Goal: Feedback & Contribution: Leave review/rating

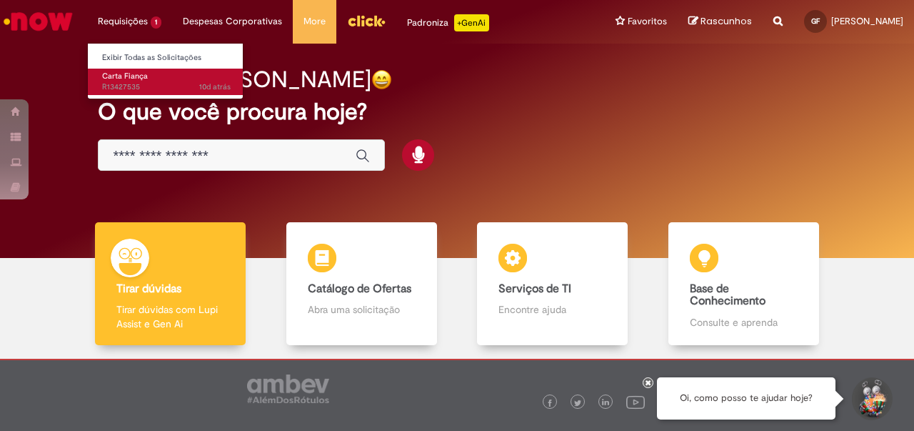
click at [141, 84] on span "10d atrás 10 dias atrás R13427535" at bounding box center [166, 86] width 129 height 11
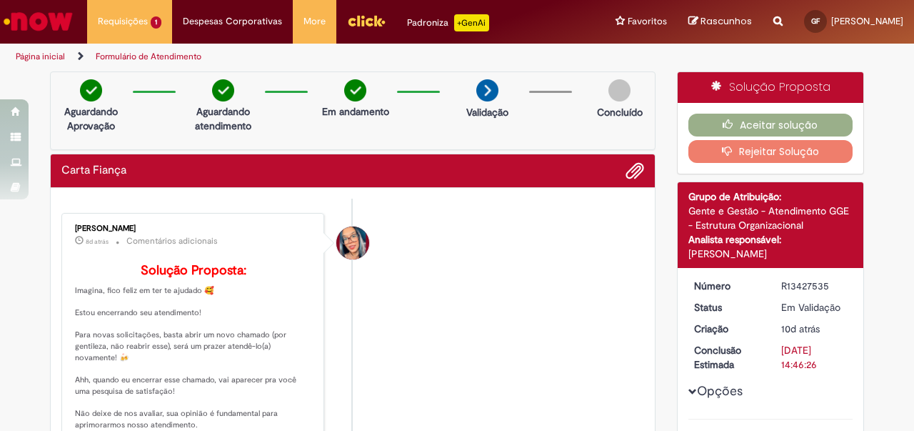
click at [465, 309] on li "Maira Priscila Da Silva Arnaldo 8d atrás 8 dias atrás Comentários adicionais So…" at bounding box center [352, 338] width 583 height 251
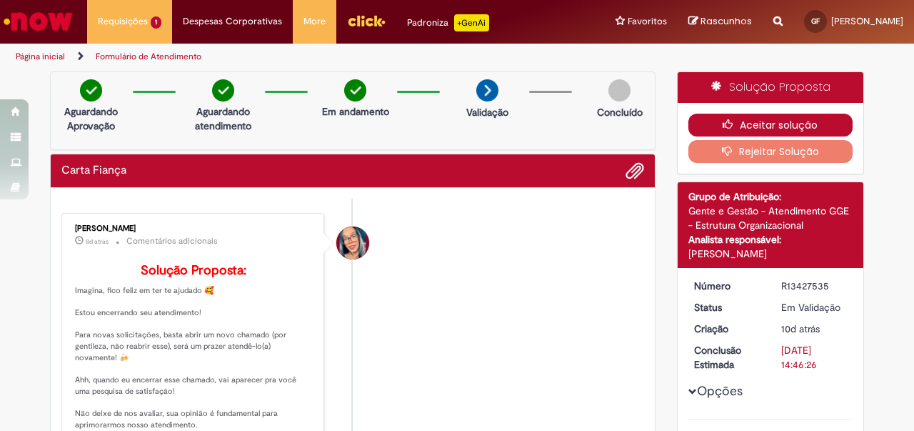
click at [774, 119] on button "Aceitar solução" at bounding box center [770, 125] width 165 height 23
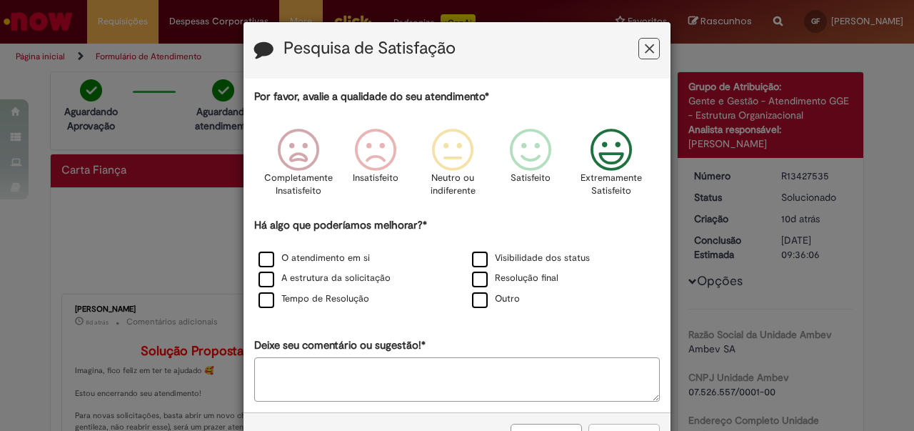
click at [618, 167] on icon "Feedback" at bounding box center [612, 150] width 54 height 43
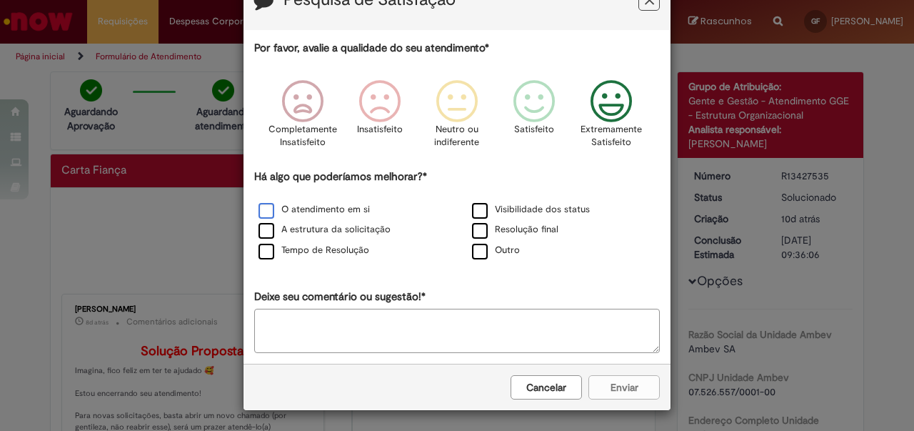
click at [310, 208] on label "O atendimento em si" at bounding box center [313, 210] width 111 height 14
drag, startPoint x: 312, startPoint y: 221, endPoint x: 316, endPoint y: 238, distance: 17.5
click at [313, 221] on div "A estrutura da solicitação" at bounding box center [349, 230] width 213 height 21
click at [316, 238] on div "A estrutura da solicitação" at bounding box center [350, 230] width 211 height 18
click at [317, 233] on label "A estrutura da solicitação" at bounding box center [324, 230] width 132 height 14
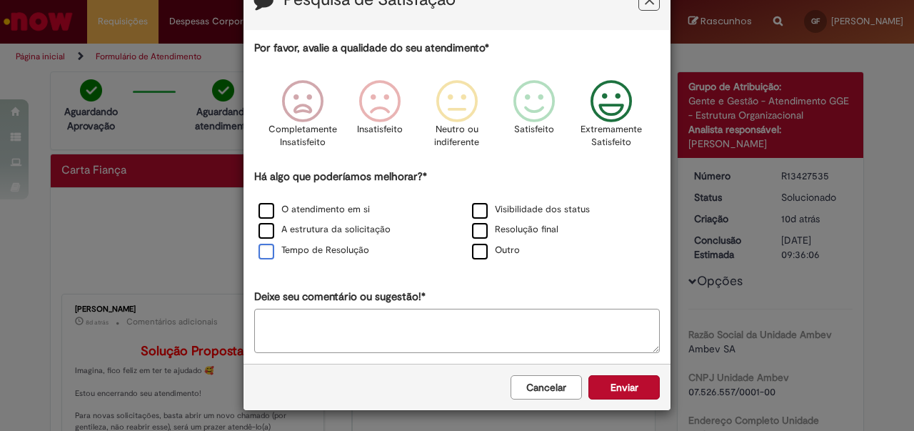
click at [318, 252] on label "Tempo de Resolução" at bounding box center [313, 250] width 111 height 14
click at [565, 208] on label "Visibilidade dos status" at bounding box center [531, 210] width 118 height 14
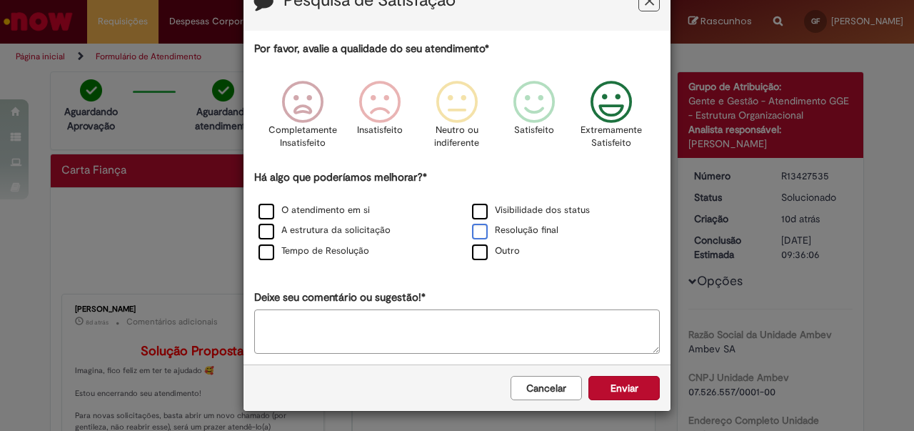
scroll to position [48, 0]
click at [521, 232] on label "Resolução final" at bounding box center [515, 230] width 86 height 14
click at [644, 382] on button "Enviar" at bounding box center [623, 388] width 71 height 24
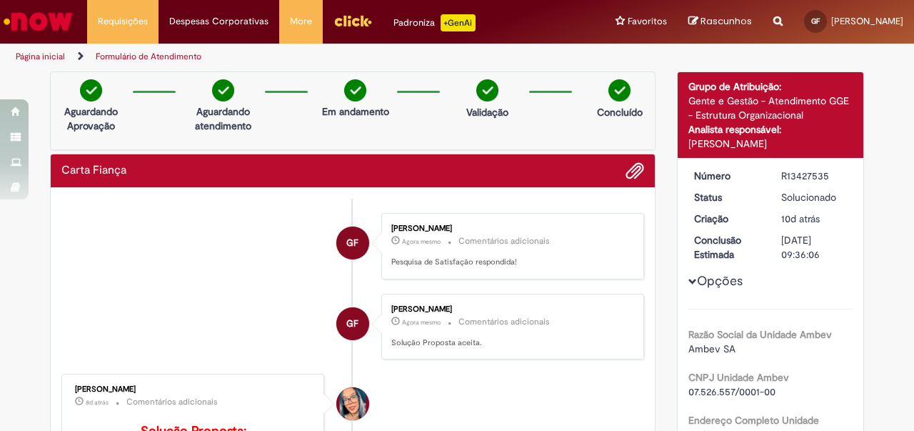
click at [51, 12] on img "Ir para a Homepage" at bounding box center [38, 21] width 74 height 29
